Goal: Check status: Check status

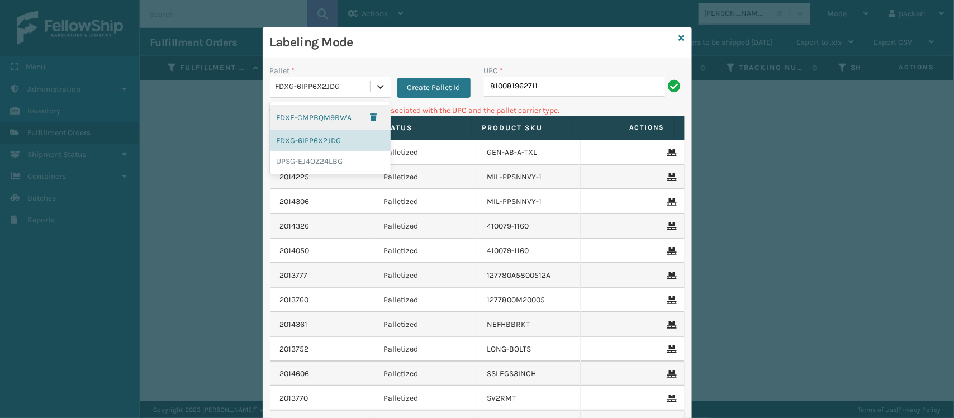
click at [377, 88] on icon at bounding box center [380, 87] width 7 height 4
click at [327, 158] on div "UPSG-EJ4OZ24LBG" at bounding box center [330, 161] width 121 height 21
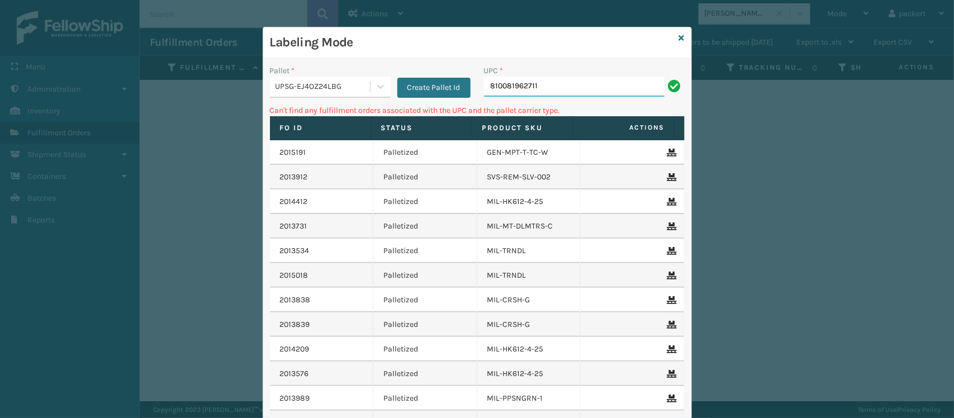
click at [584, 88] on input "810081962711" at bounding box center [574, 87] width 180 height 20
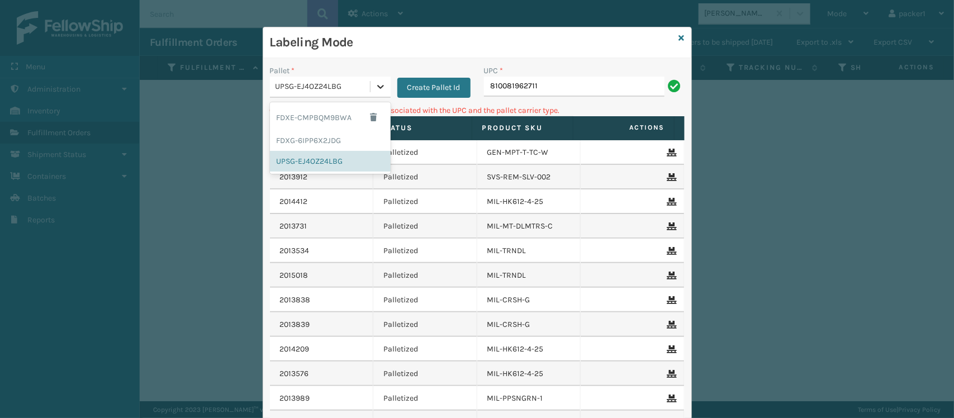
click at [375, 88] on icon at bounding box center [380, 86] width 11 height 11
click at [333, 116] on div "FDXE-CMPBQM9BWA" at bounding box center [330, 117] width 121 height 26
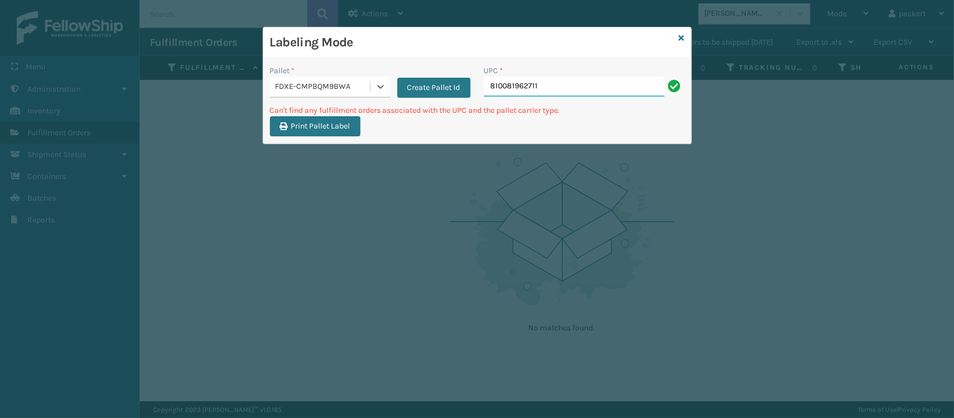
click at [576, 84] on input "810081962711" at bounding box center [574, 87] width 180 height 20
type input "8"
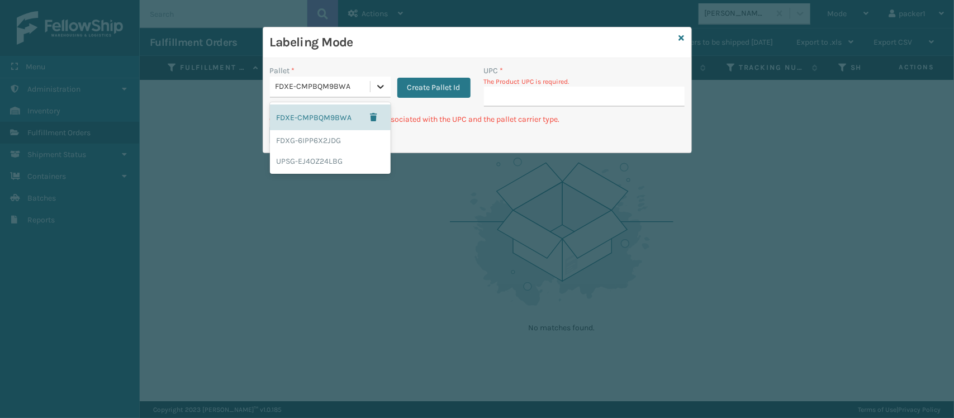
click at [384, 85] on icon at bounding box center [380, 86] width 11 height 11
click at [348, 135] on div "FDXG-6IPP6X2JDG" at bounding box center [330, 140] width 121 height 21
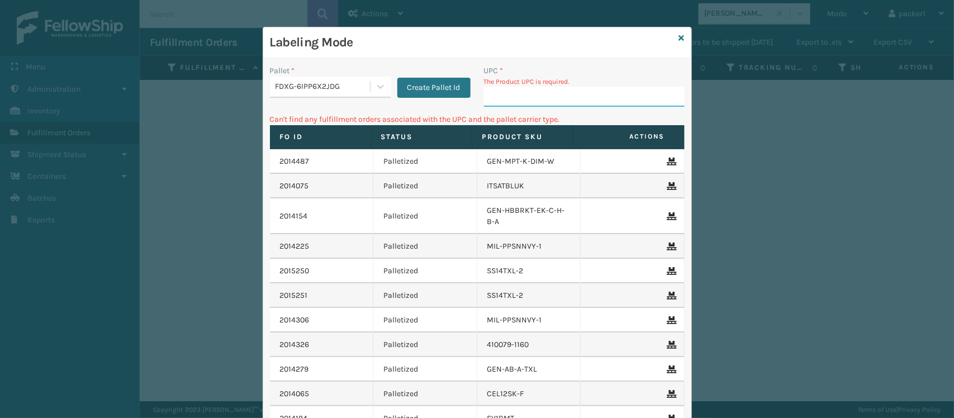
click at [489, 90] on input "UPC *" at bounding box center [584, 97] width 201 height 20
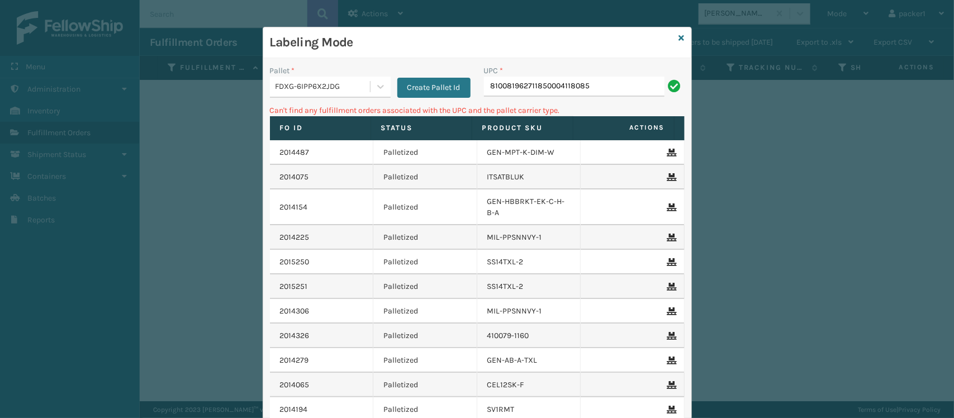
type input "810081962711850004118085"
type input "8"
